Goal: Task Accomplishment & Management: Manage account settings

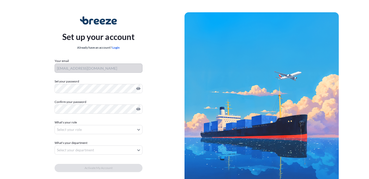
scroll to position [26, 0]
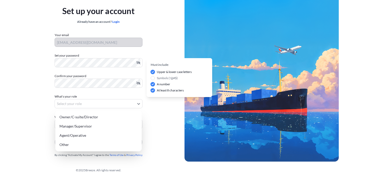
click at [81, 102] on body "Set up your account Already have an account? Login Your email cdiazlopez@mexico…" at bounding box center [184, 76] width 369 height 205
click at [88, 132] on div "Agent/Operative" at bounding box center [98, 135] width 82 height 9
select select "agent/operative"
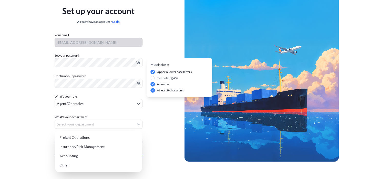
click at [84, 123] on body "Set up your account Already have an account? Login Your email cdiazlopez@mexico…" at bounding box center [184, 76] width 369 height 205
click at [89, 138] on div "Freight Operations" at bounding box center [98, 137] width 82 height 9
select select "freight operations"
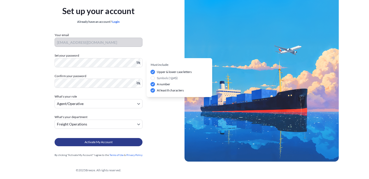
click at [97, 145] on button "Activate My Account" at bounding box center [99, 142] width 88 height 8
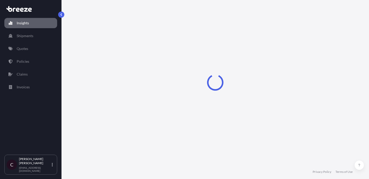
select select "2025"
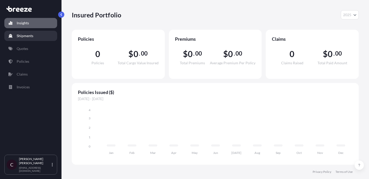
click at [24, 36] on p "Shipments" at bounding box center [25, 35] width 17 height 5
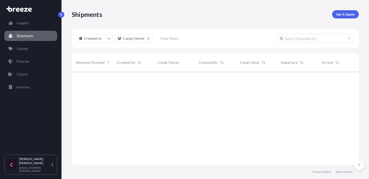
scroll to position [111, 287]
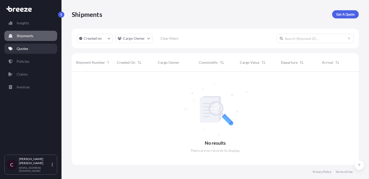
click at [26, 47] on p "Quotes" at bounding box center [23, 48] width 12 height 5
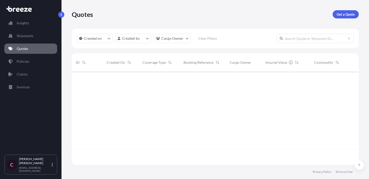
scroll to position [111, 287]
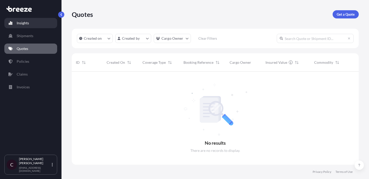
click at [17, 26] on link "Insights" at bounding box center [30, 23] width 53 height 10
select select "2025"
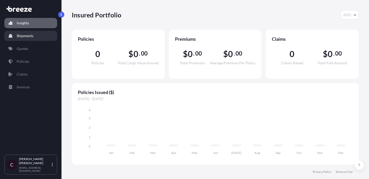
click at [27, 35] on p "Shipments" at bounding box center [25, 35] width 17 height 5
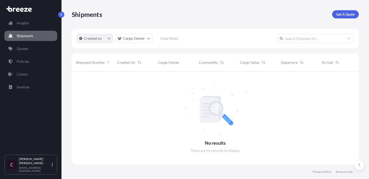
scroll to position [111, 287]
